Goal: Task Accomplishment & Management: Manage account settings

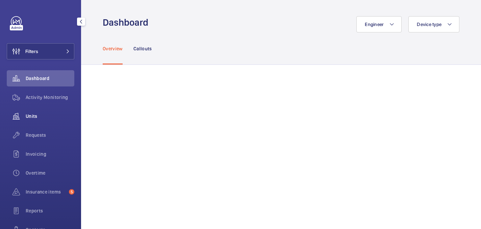
click at [47, 122] on div "Units" at bounding box center [41, 116] width 68 height 16
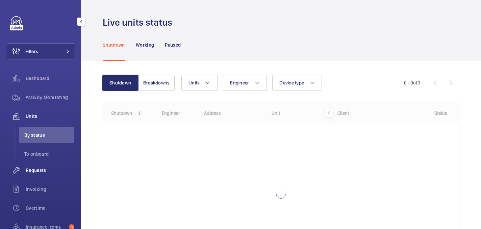
click at [43, 166] on div "Requests" at bounding box center [41, 170] width 68 height 16
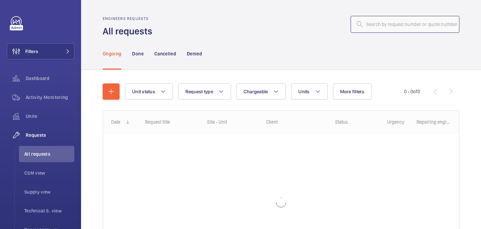
click at [422, 29] on input "text" at bounding box center [405, 24] width 109 height 17
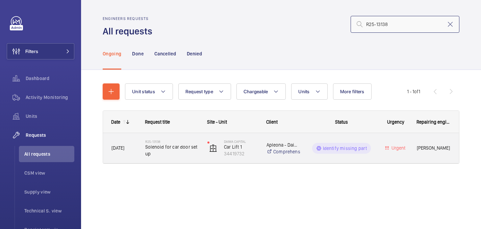
type input "R25-13138"
click at [180, 151] on span "Solenoid for car door set up" at bounding box center [171, 151] width 53 height 14
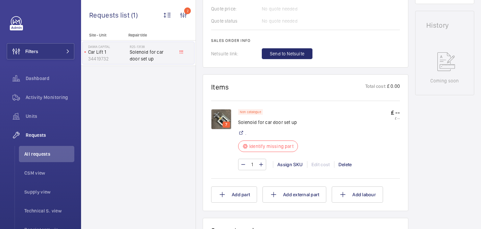
scroll to position [320, 0]
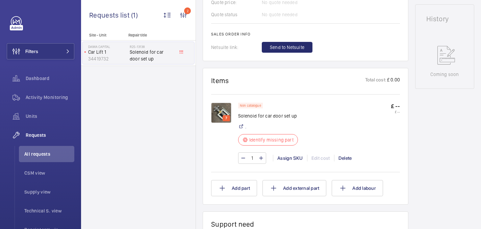
click at [226, 108] on img at bounding box center [221, 113] width 20 height 20
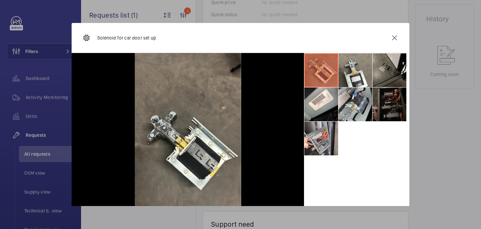
drag, startPoint x: 390, startPoint y: 35, endPoint x: 385, endPoint y: 36, distance: 5.1
click at [391, 36] on wm-front-icon-button at bounding box center [394, 38] width 16 height 16
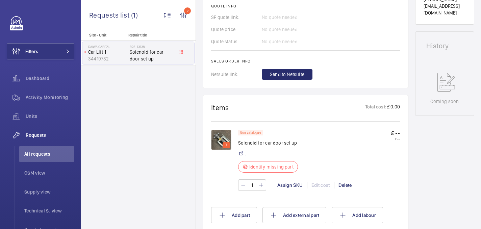
scroll to position [294, 0]
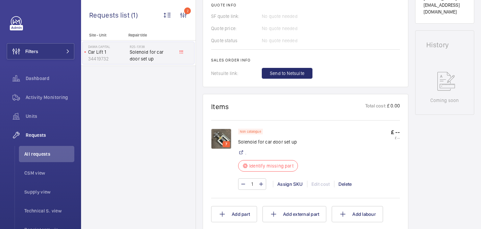
click at [219, 137] on img at bounding box center [221, 139] width 20 height 20
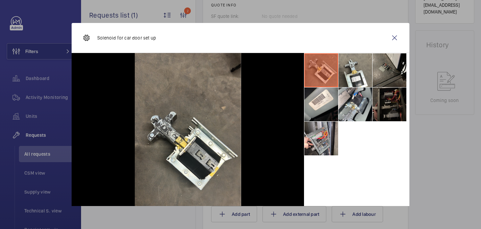
scroll to position [11, 0]
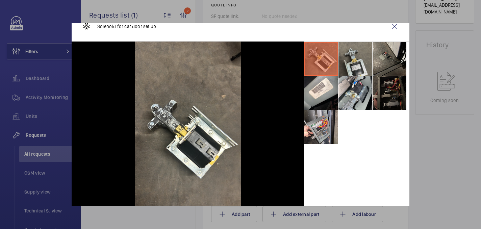
click at [360, 58] on li at bounding box center [356, 59] width 34 height 34
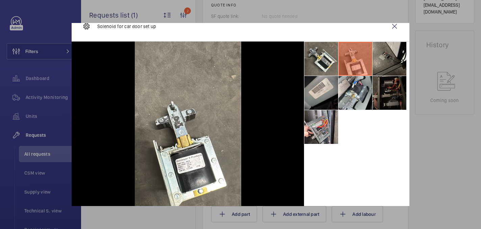
click at [328, 100] on li at bounding box center [321, 93] width 34 height 34
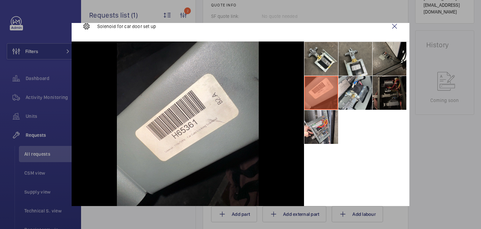
click at [354, 56] on li at bounding box center [356, 59] width 34 height 34
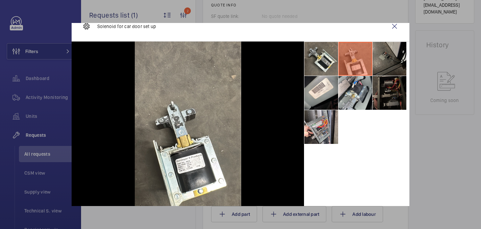
click at [397, 56] on li at bounding box center [390, 59] width 34 height 34
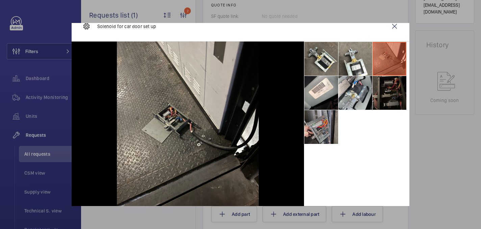
click at [323, 134] on li at bounding box center [321, 127] width 34 height 34
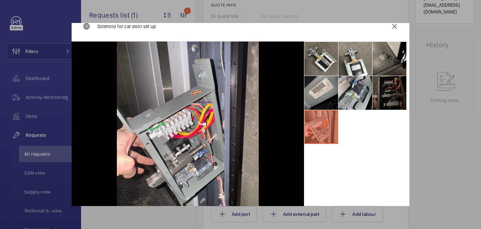
click at [322, 96] on li at bounding box center [321, 93] width 34 height 34
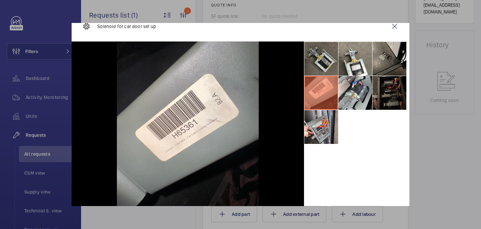
click at [324, 61] on li at bounding box center [321, 59] width 34 height 34
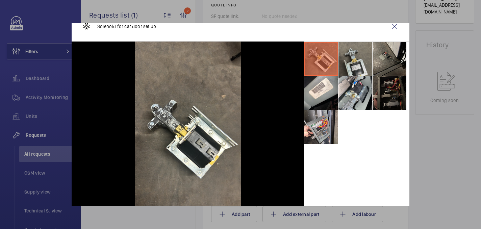
click at [353, 64] on li at bounding box center [356, 59] width 34 height 34
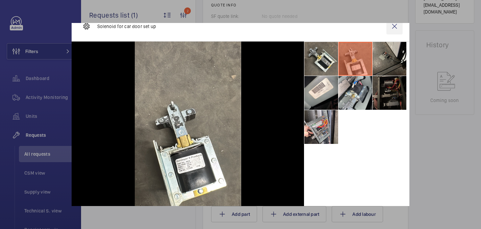
click at [394, 25] on wm-front-icon-button at bounding box center [394, 26] width 16 height 16
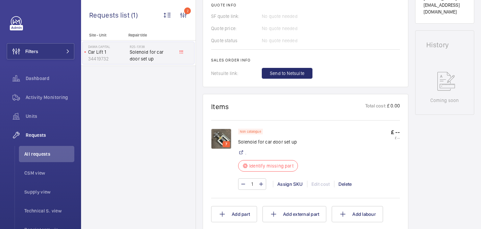
click at [256, 141] on p "Solenoid for car door set up" at bounding box center [268, 142] width 60 height 7
copy div "Solenoid for car door set up"
click at [232, 134] on div "7" at bounding box center [224, 159] width 27 height 61
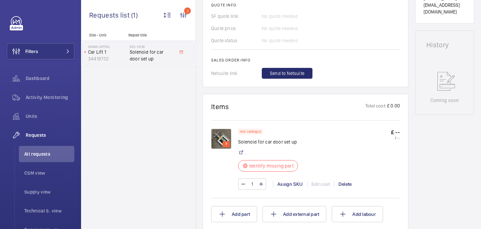
click at [224, 139] on img at bounding box center [221, 139] width 20 height 20
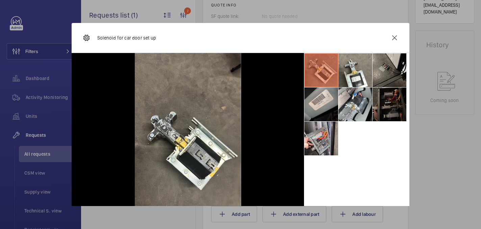
click at [317, 98] on li at bounding box center [321, 105] width 34 height 34
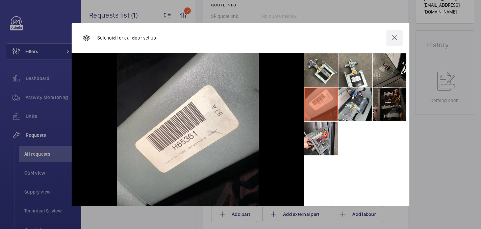
click at [393, 38] on wm-front-icon-button at bounding box center [394, 38] width 16 height 16
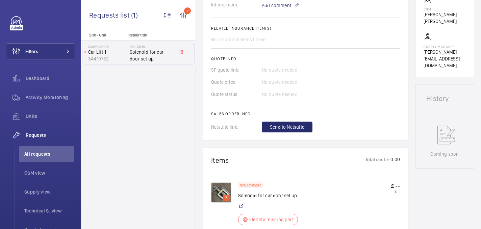
scroll to position [15, 0]
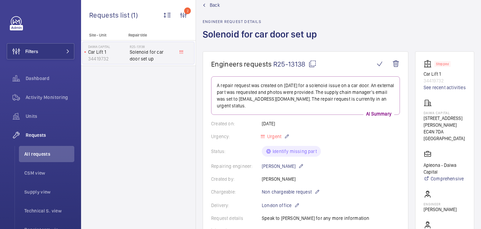
click at [311, 64] on mat-icon at bounding box center [312, 64] width 8 height 8
click at [426, 111] on p "Daiwa Capital" at bounding box center [445, 113] width 42 height 4
copy p "Daiwa Capital"
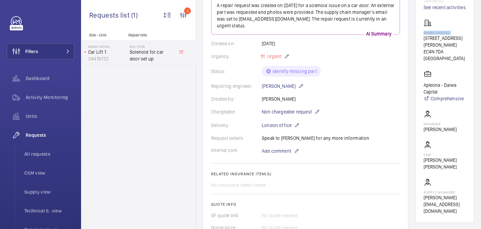
scroll to position [247, 0]
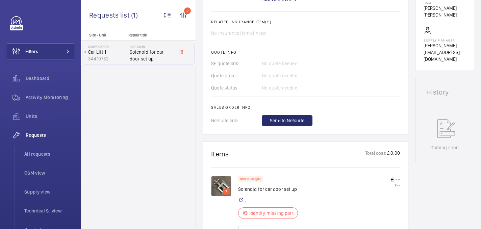
click at [253, 189] on p "Solenoid for car door set up" at bounding box center [268, 189] width 60 height 7
copy div "Solenoid for car door set up"
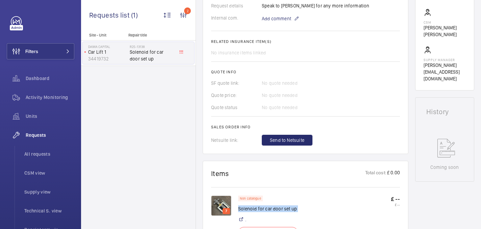
scroll to position [344, 0]
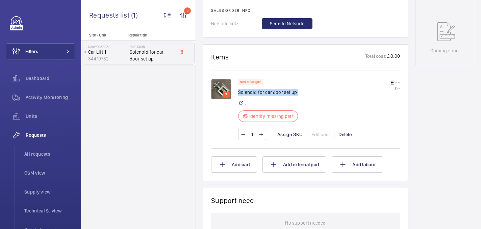
click at [229, 85] on img at bounding box center [221, 89] width 20 height 20
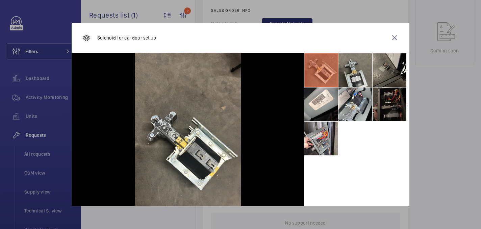
click at [351, 75] on li at bounding box center [356, 70] width 34 height 34
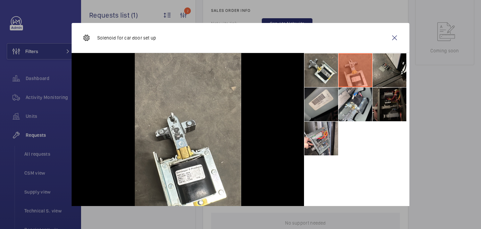
click at [317, 108] on li at bounding box center [321, 105] width 34 height 34
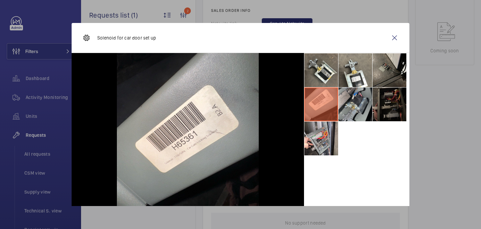
click at [349, 114] on li at bounding box center [356, 105] width 34 height 34
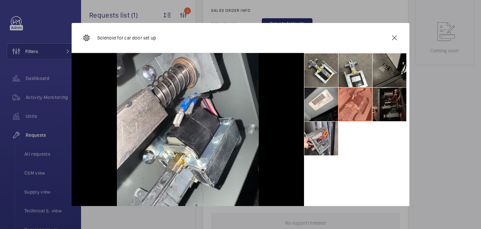
click at [390, 71] on li at bounding box center [390, 70] width 34 height 34
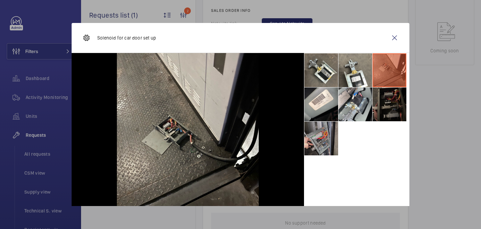
click at [329, 144] on li at bounding box center [321, 139] width 34 height 34
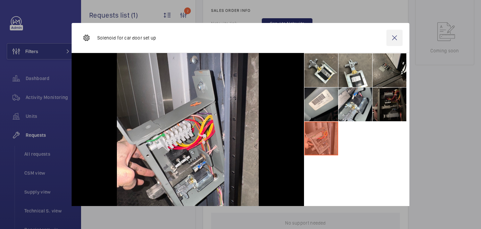
click at [397, 36] on wm-front-icon-button at bounding box center [394, 38] width 16 height 16
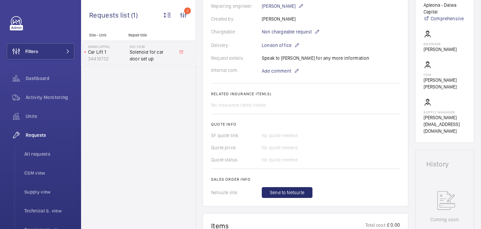
scroll to position [134, 0]
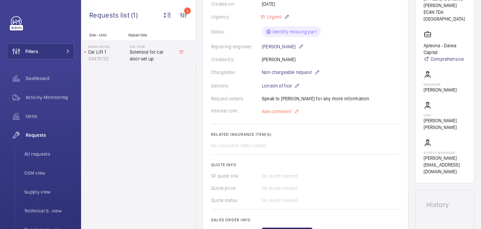
click at [282, 108] on span "Add comment" at bounding box center [276, 111] width 29 height 7
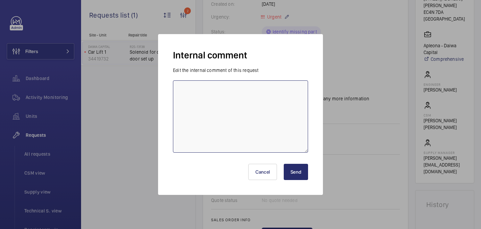
click at [256, 95] on textarea at bounding box center [240, 116] width 135 height 72
type textarea "sent to supplier - 03/10 india"
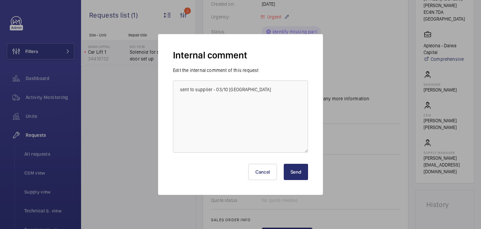
click at [299, 175] on button "Send" at bounding box center [296, 172] width 24 height 16
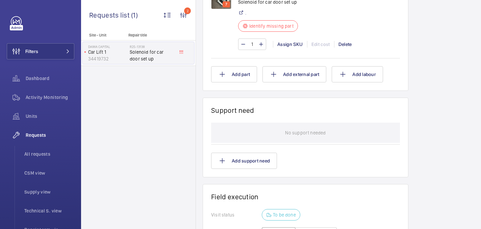
scroll to position [424, 0]
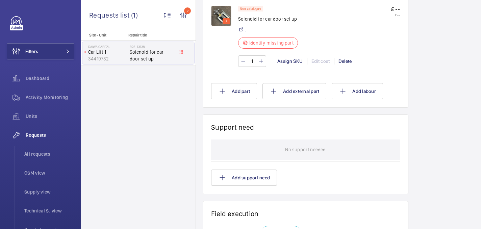
click at [264, 19] on p "Solenoid for car door set up" at bounding box center [268, 19] width 60 height 7
copy div "Solenoid for car door set up"
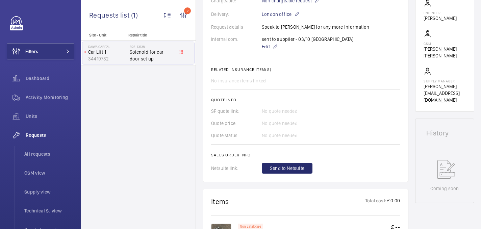
scroll to position [77, 0]
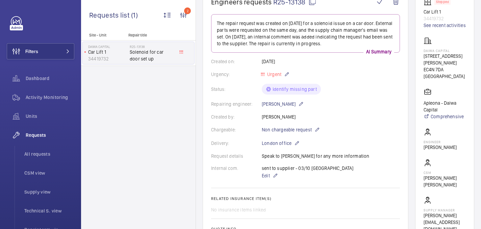
click at [440, 48] on div "Daiwa Capital 5 King William Street EC4N 7DA LONDON" at bounding box center [445, 58] width 42 height 43
copy p "Daiwa Capital"
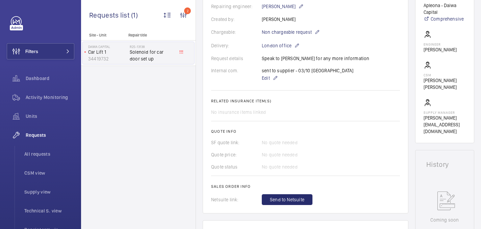
scroll to position [47, 0]
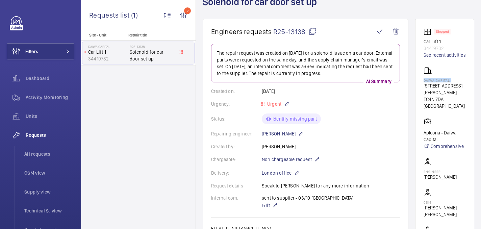
click at [310, 31] on mat-icon at bounding box center [312, 31] width 8 height 8
copy p "Daiwa Capital"
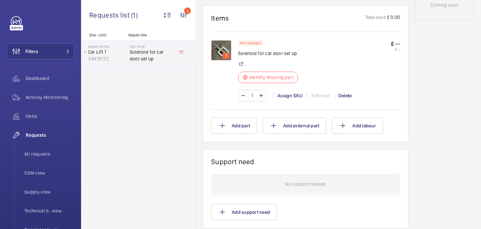
scroll to position [396, 0]
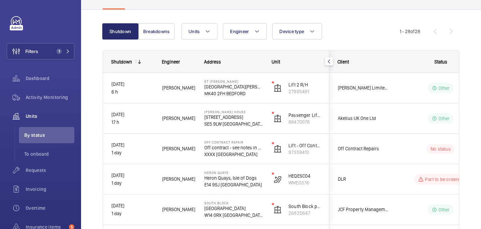
scroll to position [57, 0]
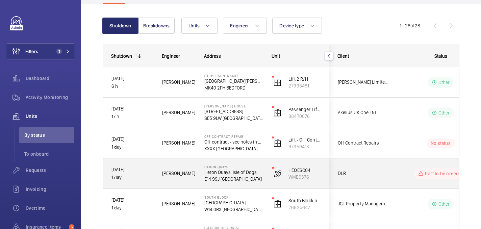
click at [254, 179] on p "E14 9SJ LONDON" at bounding box center [233, 179] width 59 height 7
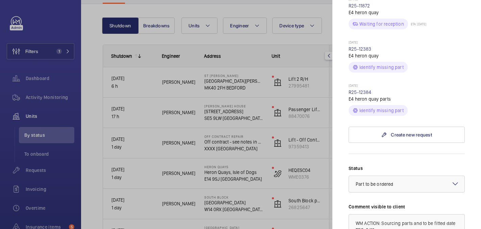
scroll to position [0, 0]
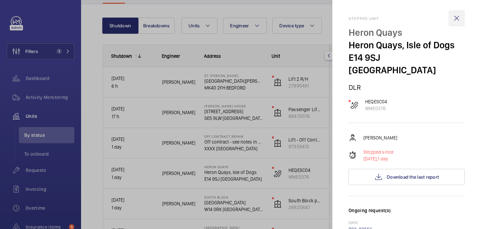
click at [456, 21] on wm-front-icon-button at bounding box center [457, 18] width 16 height 16
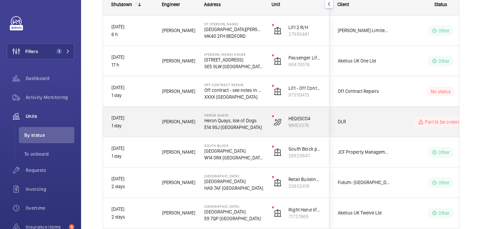
scroll to position [119, 0]
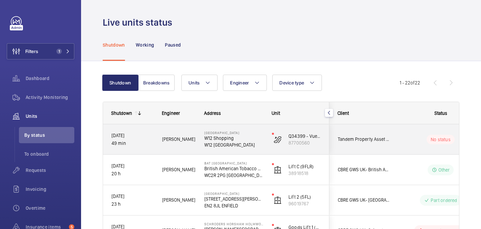
click at [147, 146] on p "49 min" at bounding box center [132, 144] width 42 height 8
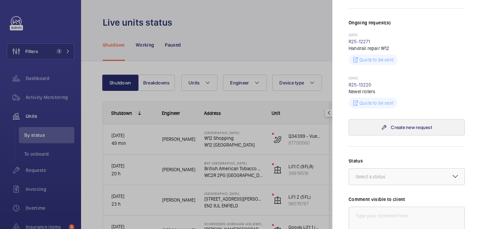
scroll to position [148, 0]
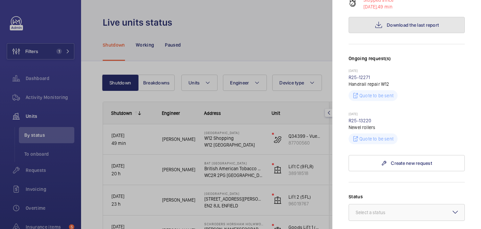
click at [381, 21] on mat-icon at bounding box center [379, 25] width 8 height 8
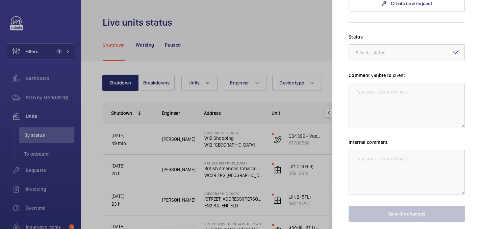
scroll to position [330, 0]
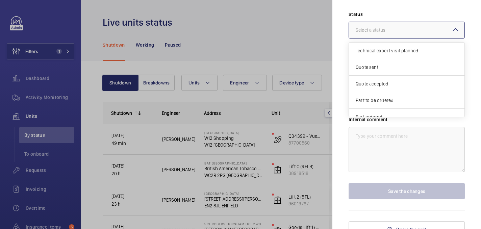
click at [372, 27] on div "Select a status" at bounding box center [379, 30] width 47 height 7
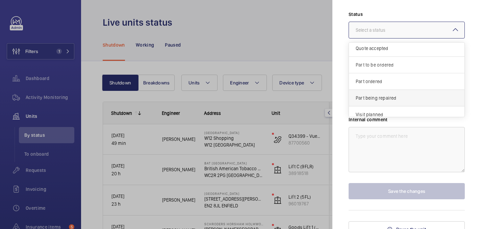
scroll to position [36, 0]
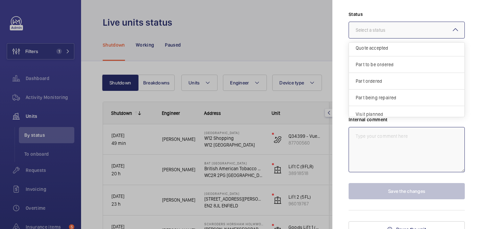
click at [399, 143] on textarea at bounding box center [407, 149] width 116 height 45
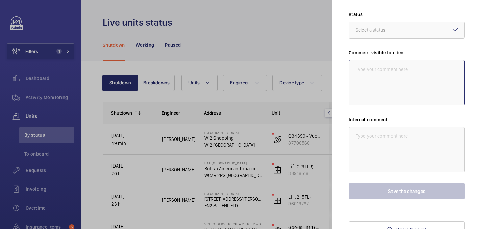
click at [376, 61] on textarea at bounding box center [407, 82] width 116 height 45
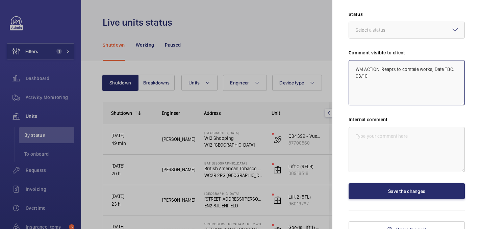
click at [397, 61] on textarea "WM ACTION: Reaprs to comtele works, Date TBC. 03/10" at bounding box center [407, 82] width 116 height 45
click at [419, 60] on textarea "WM ACTION: Repairs to comtele works, Date TBC. 03/10" at bounding box center [407, 82] width 116 height 45
drag, startPoint x: 386, startPoint y: 70, endPoint x: 345, endPoint y: 54, distance: 44.8
click at [345, 54] on mat-sidenav "Stopped unit W12 Shopping Centre W12 Shopping W12 8PP LONDON Tandem Property As…" at bounding box center [406, 114] width 149 height 229
type textarea "WM ACTION: Repairs to complete works, Date TBC. 03/10"
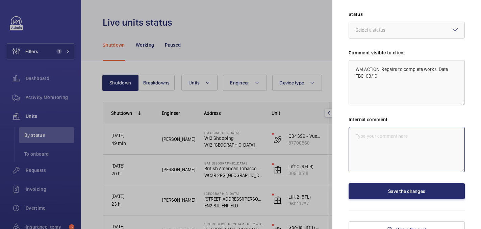
click at [389, 145] on textarea at bounding box center [407, 149] width 116 height 45
paste textarea "WM ACTION: Repairs to complete works, Date TBC. 03/10"
type textarea "WM ACTION: Repairs to complete works, Date TBC. 03/10 india"
click at [372, 27] on div "Select a status" at bounding box center [379, 30] width 47 height 7
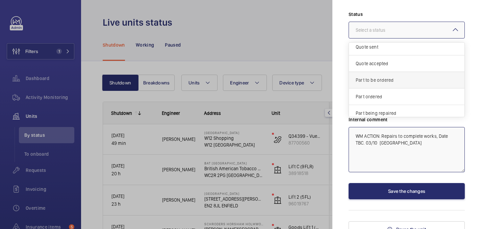
scroll to position [58, 0]
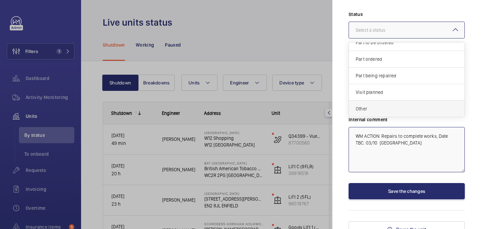
click at [373, 105] on span "Other" at bounding box center [407, 108] width 102 height 7
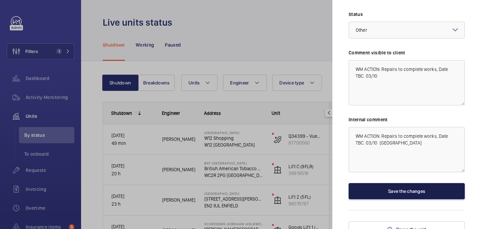
click at [391, 185] on button "Save the changes" at bounding box center [407, 191] width 116 height 16
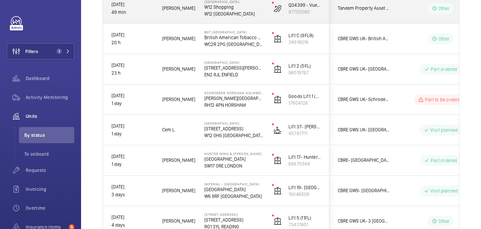
scroll to position [132, 0]
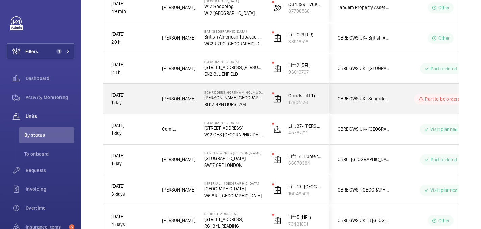
click at [187, 107] on div "Lewis H." at bounding box center [175, 98] width 42 height 21
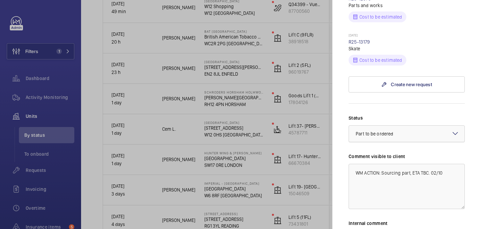
scroll to position [407, 0]
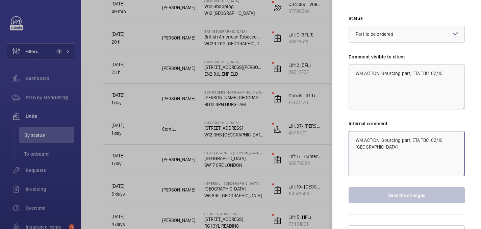
click at [457, 131] on textarea "WM ACTION: Sourcing part, ETA TBC. 02/10 india" at bounding box center [407, 153] width 116 height 45
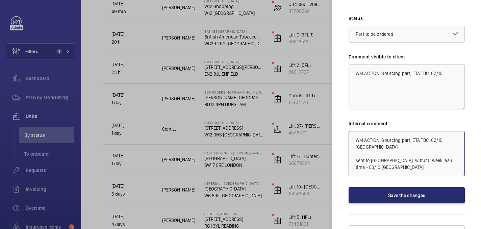
type textarea "WM ACTION: Sourcing part, ETA TBC. 02/10 india sent to davenport, wittur 5 week…"
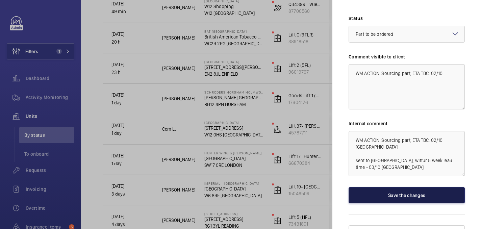
click at [447, 187] on button "Save the changes" at bounding box center [407, 195] width 116 height 16
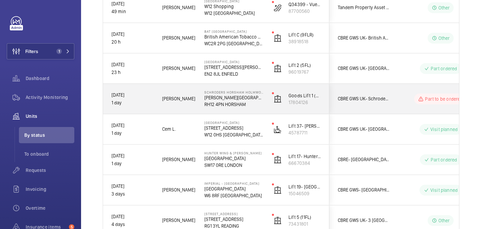
scroll to position [0, 0]
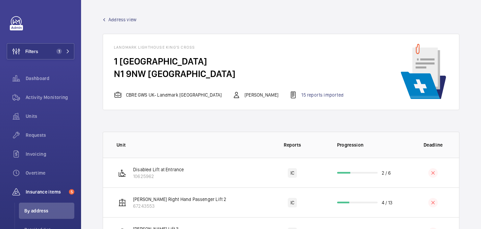
scroll to position [114, 0]
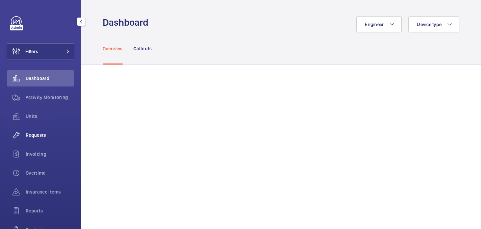
click at [40, 135] on span "Requests" at bounding box center [50, 135] width 49 height 7
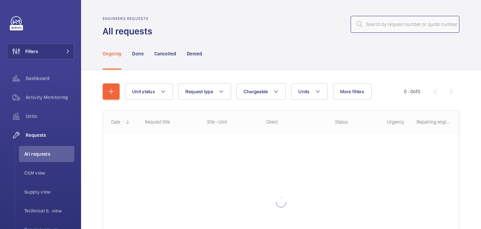
click at [372, 27] on input "text" at bounding box center [405, 24] width 109 height 17
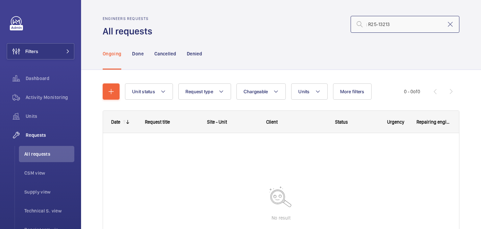
click at [369, 25] on input ": R25-13213" at bounding box center [405, 24] width 109 height 17
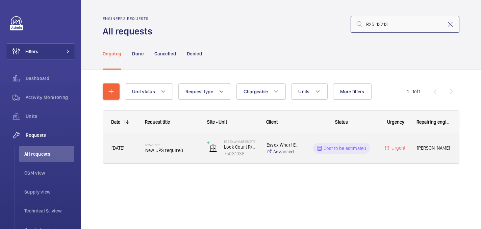
type input "R25-13213"
click at [176, 143] on h2 "R25-13213" at bounding box center [171, 145] width 53 height 4
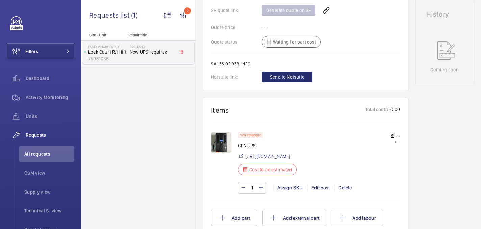
scroll to position [316, 0]
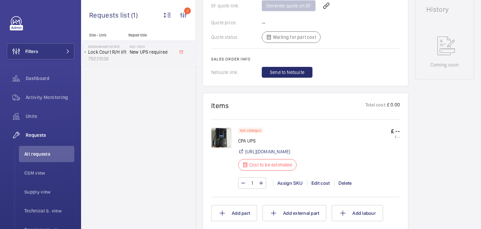
click at [225, 131] on img at bounding box center [221, 138] width 20 height 20
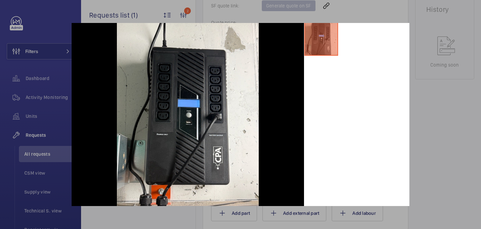
scroll to position [31, 0]
click at [454, 81] on div at bounding box center [240, 114] width 481 height 229
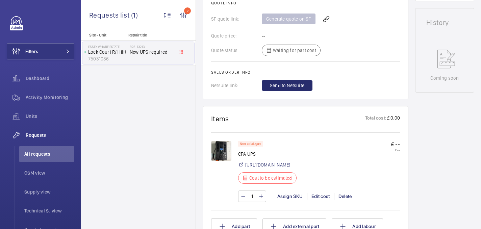
scroll to position [307, 0]
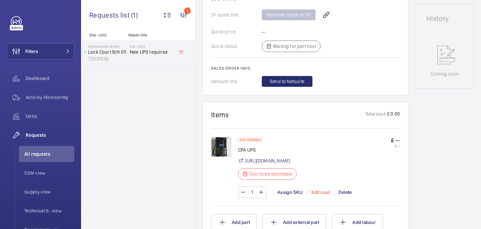
click at [312, 192] on div "Edit cost" at bounding box center [320, 192] width 27 height 7
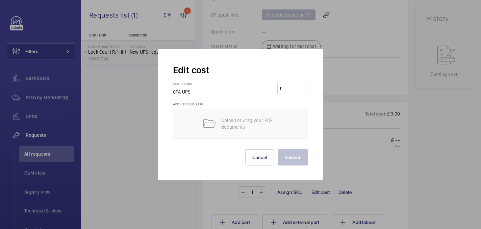
click at [294, 88] on input "number" at bounding box center [294, 88] width 24 height 11
click at [349, 153] on div at bounding box center [240, 114] width 481 height 229
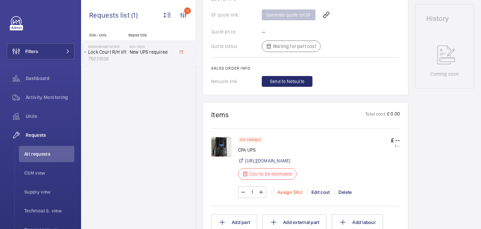
click at [290, 192] on div "Assign SKU" at bounding box center [290, 192] width 34 height 7
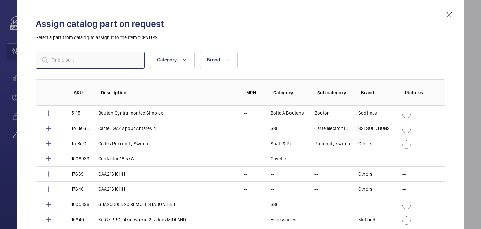
click at [119, 59] on input "text" at bounding box center [90, 60] width 109 height 17
paste input "1010437"
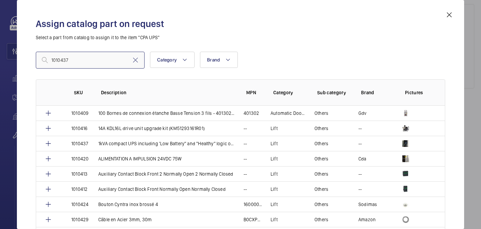
click at [53, 59] on input "1010437" at bounding box center [90, 60] width 109 height 17
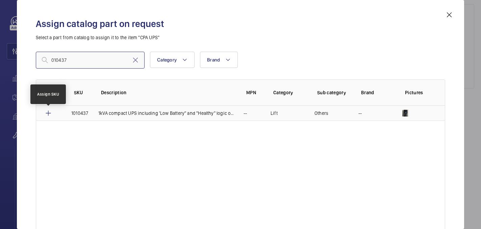
type input "010437"
click at [47, 114] on mat-icon at bounding box center [48, 113] width 8 height 8
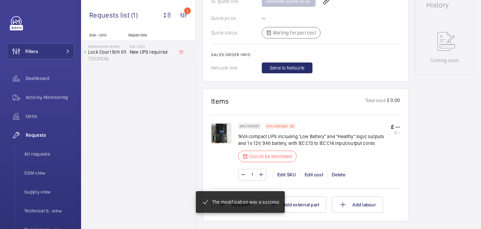
scroll to position [327, 0]
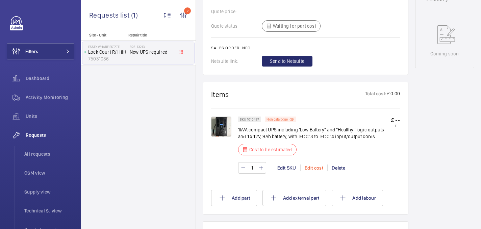
click at [320, 170] on div "Edit cost" at bounding box center [313, 168] width 27 height 7
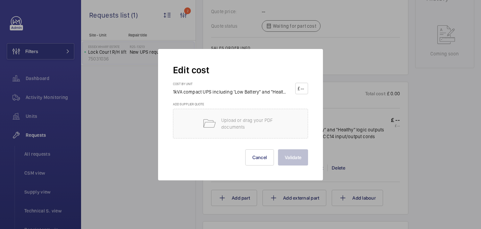
click at [302, 90] on input "number" at bounding box center [303, 88] width 6 height 11
type input "169"
click at [297, 157] on button "Validate" at bounding box center [293, 157] width 30 height 16
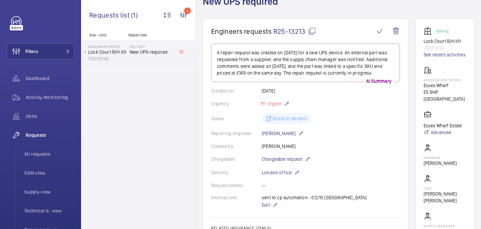
scroll to position [163, 0]
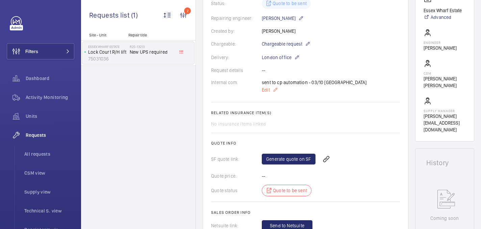
click at [269, 91] on span "Edit" at bounding box center [266, 89] width 8 height 7
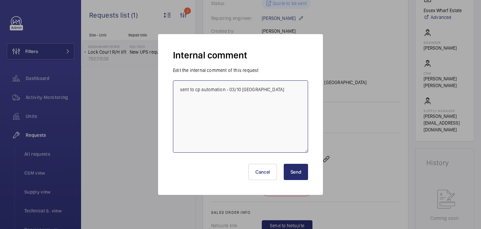
click at [280, 100] on textarea "sent to cp automation - 03/10 [GEOGRAPHIC_DATA]" at bounding box center [240, 116] width 135 height 72
click at [231, 105] on textarea "sent to cp automation - 03/10 [GEOGRAPHIC_DATA] Tagged [PERSON_NAME] in email f…" at bounding box center [240, 116] width 135 height 72
type textarea "sent to cp automation - 03/10 [GEOGRAPHIC_DATA] Tagged [PERSON_NAME] in email f…"
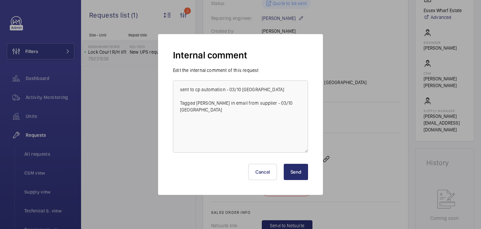
click at [298, 174] on button "Send" at bounding box center [296, 172] width 24 height 16
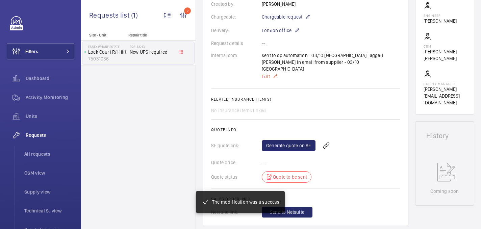
scroll to position [0, 0]
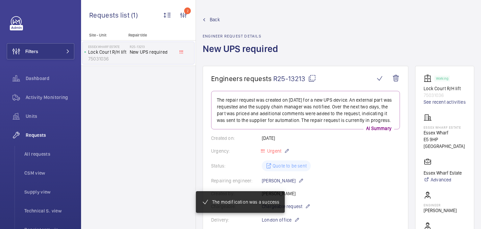
click at [313, 76] on mat-icon at bounding box center [312, 78] width 8 height 8
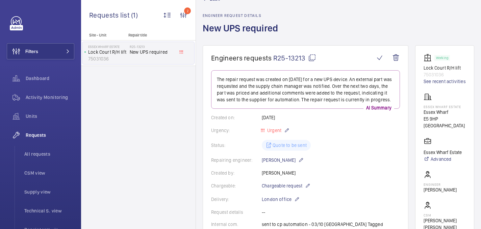
scroll to position [45, 0]
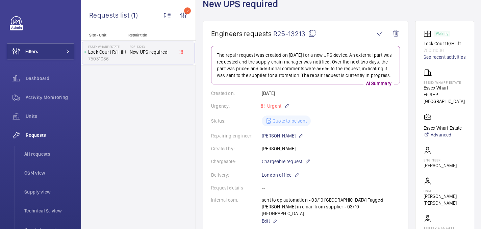
click at [442, 85] on p "Essex Wharf" at bounding box center [445, 87] width 42 height 7
click at [442, 83] on p "Essex Wharf Estate" at bounding box center [445, 82] width 42 height 4
copy p "Essex Wharf Estate"
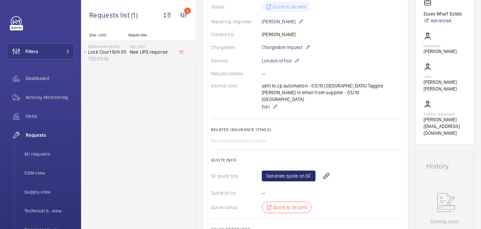
scroll to position [120, 0]
